Goal: Feedback & Contribution: Submit feedback/report problem

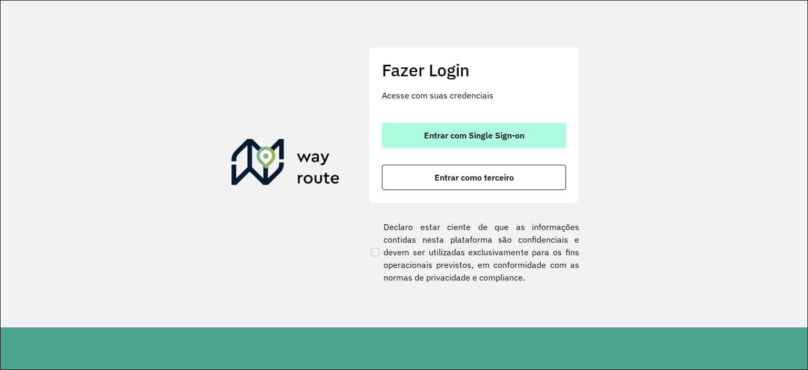
click at [521, 132] on span "Entrar com Single Sign-on" at bounding box center [474, 135] width 100 height 8
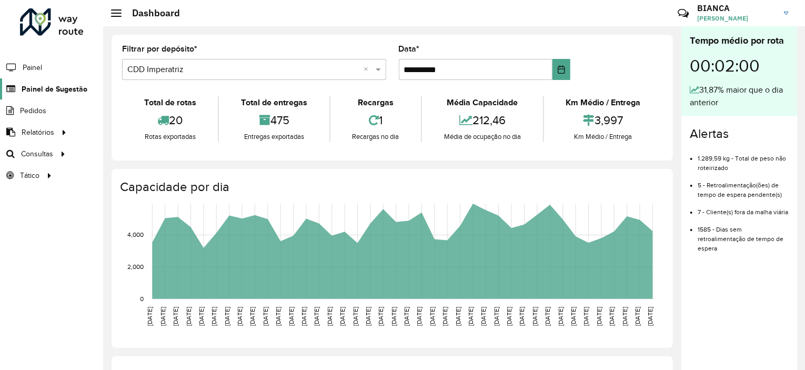
click at [63, 92] on span "Painel de Sugestão" at bounding box center [55, 89] width 66 height 11
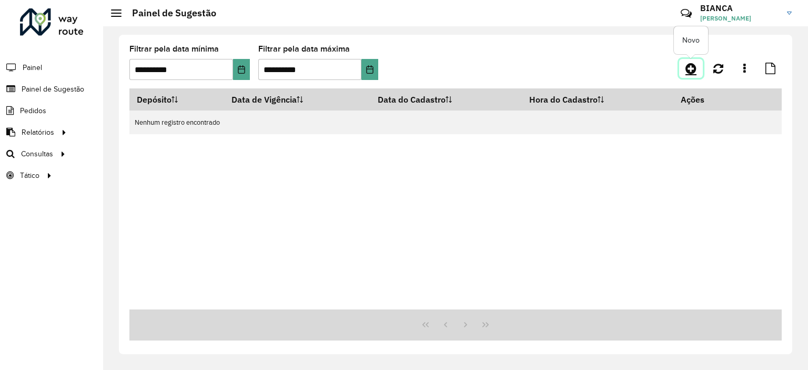
click at [692, 67] on icon at bounding box center [690, 68] width 11 height 13
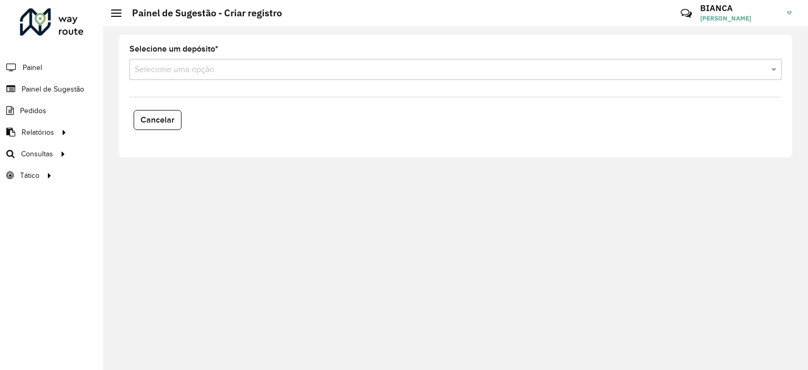
click at [219, 65] on input "text" at bounding box center [445, 70] width 621 height 13
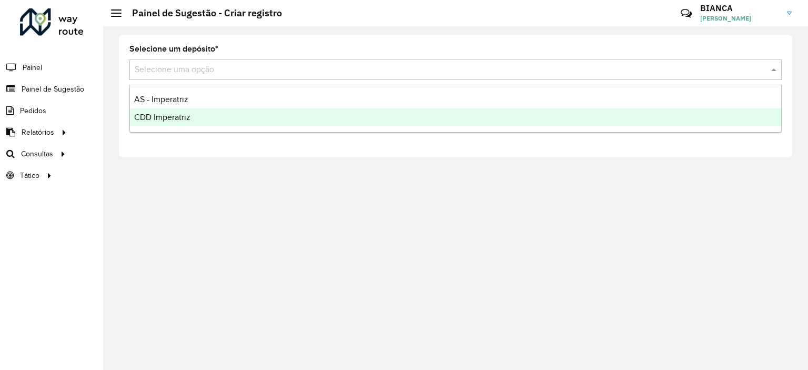
click at [191, 119] on div "CDD Imperatriz" at bounding box center [455, 117] width 651 height 18
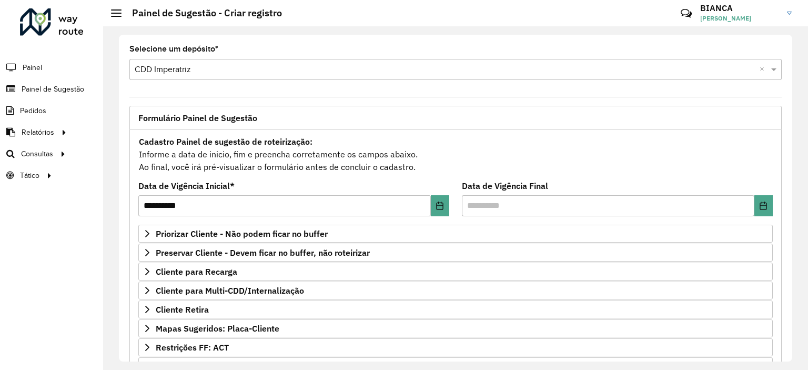
scroll to position [150, 0]
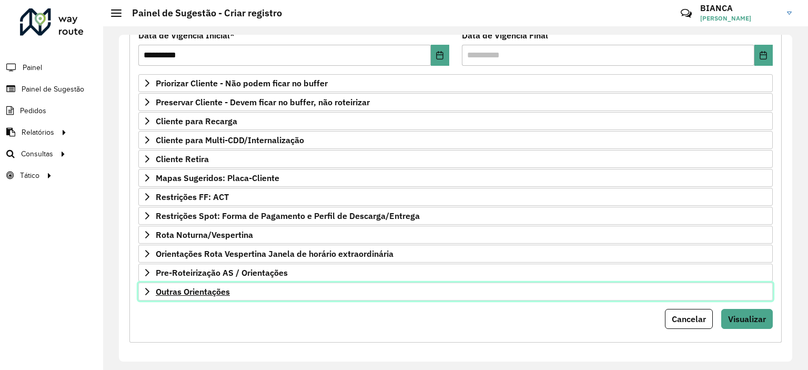
click at [191, 287] on span "Outras Orientações" at bounding box center [193, 291] width 74 height 8
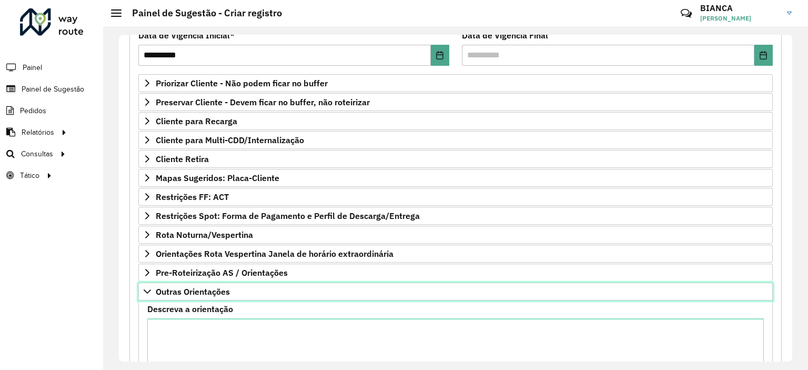
scroll to position [270, 0]
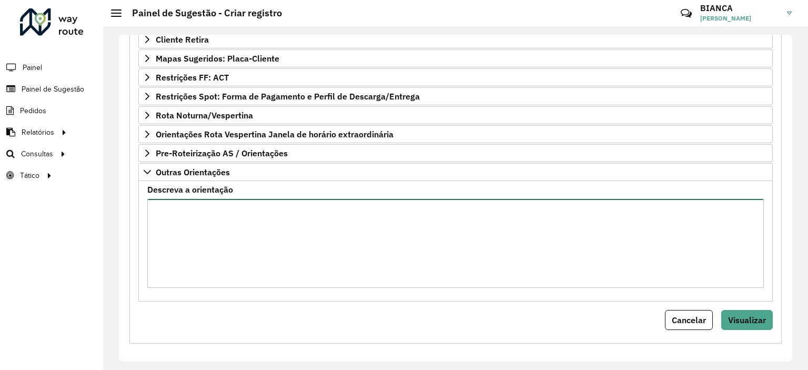
click at [228, 252] on textarea "Descreva a orientação" at bounding box center [455, 243] width 616 height 89
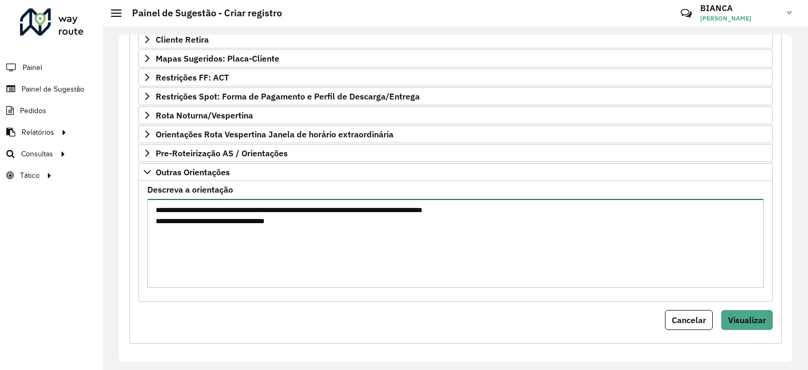
type textarea "**********"
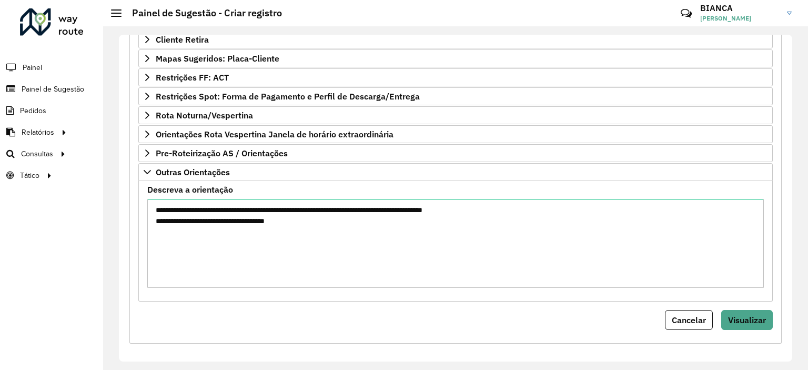
click at [335, 324] on div "Cancelar Visualizar" at bounding box center [455, 320] width 634 height 20
click at [747, 310] on button "Visualizar" at bounding box center [747, 320] width 52 height 20
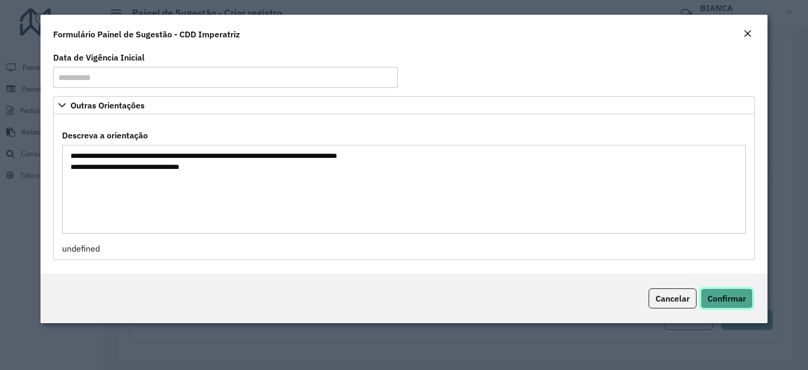
click at [732, 304] on span "Confirmar" at bounding box center [726, 298] width 38 height 11
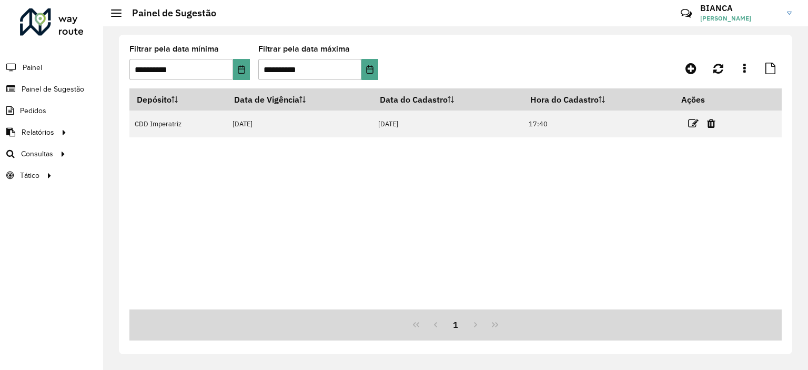
click at [372, 175] on div "Depósito Data de Vigência Data do Cadastro Hora do Cadastro Ações CDD Imperatri…" at bounding box center [455, 198] width 652 height 221
